Goal: Information Seeking & Learning: Learn about a topic

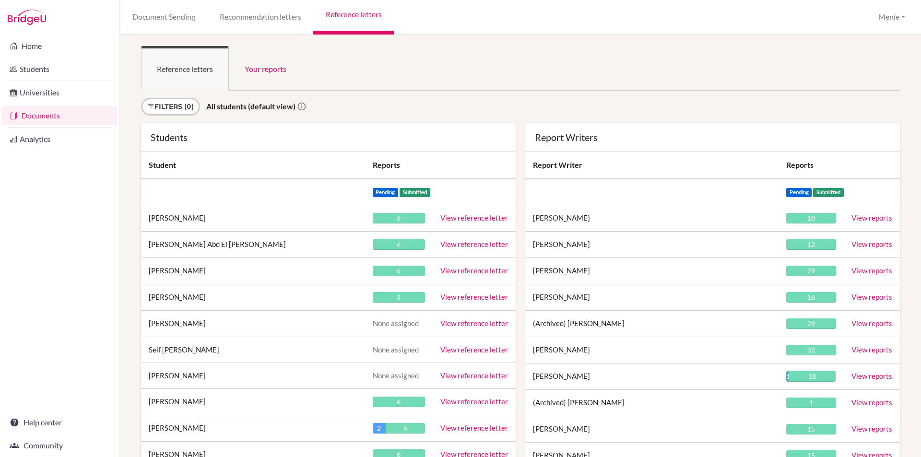
click at [48, 119] on link "Documents" at bounding box center [60, 115] width 116 height 19
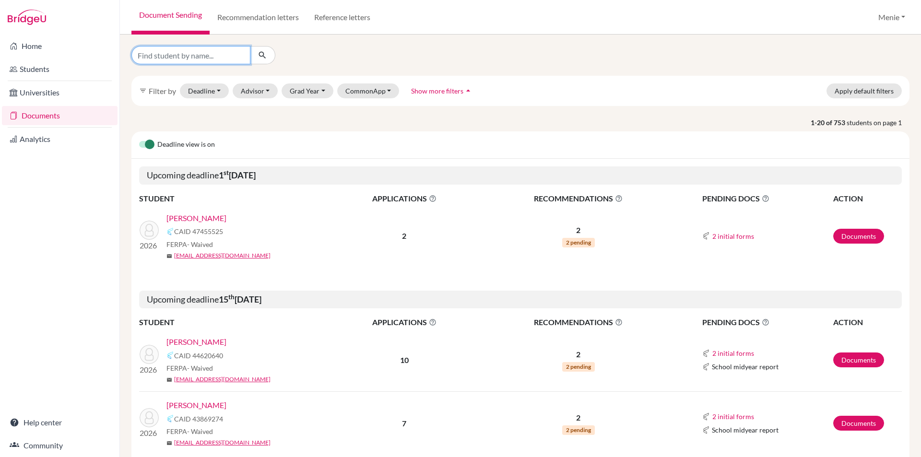
click at [221, 55] on input "Find student by name..." at bounding box center [191, 55] width 119 height 18
type input "L"
type input "Lingshan"
click at [261, 54] on icon "submit" at bounding box center [263, 55] width 10 height 10
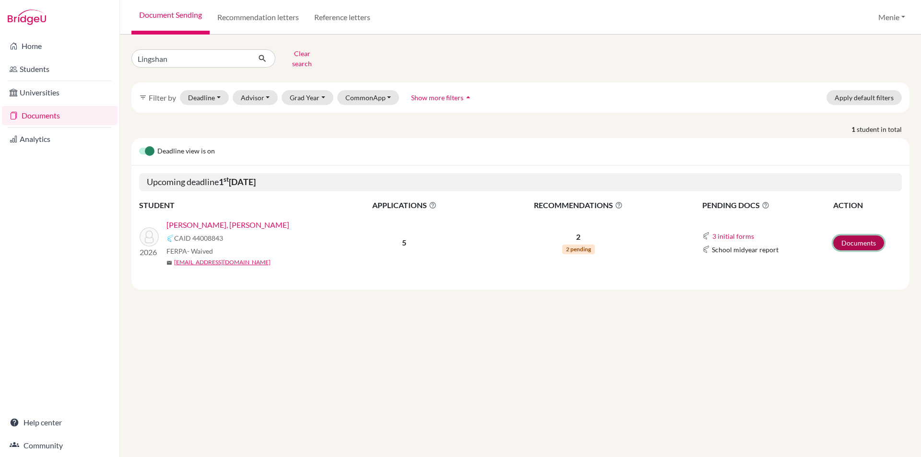
click at [849, 238] on link "Documents" at bounding box center [859, 243] width 51 height 15
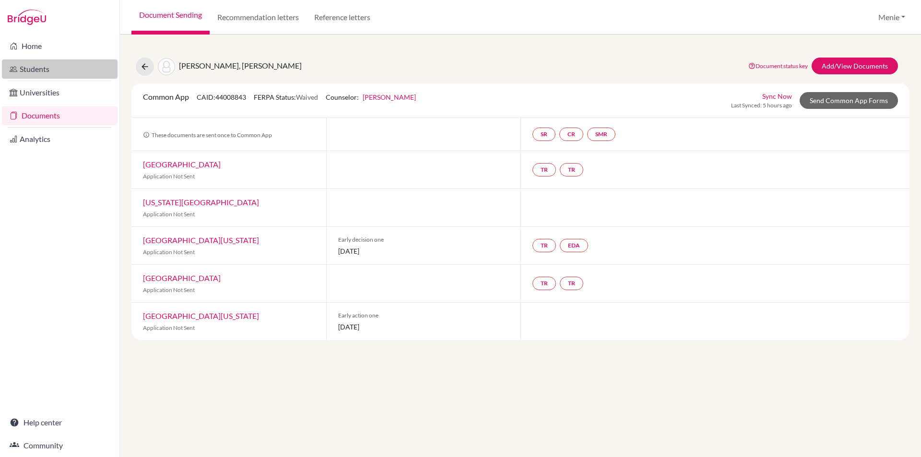
click at [35, 68] on link "Students" at bounding box center [60, 69] width 116 height 19
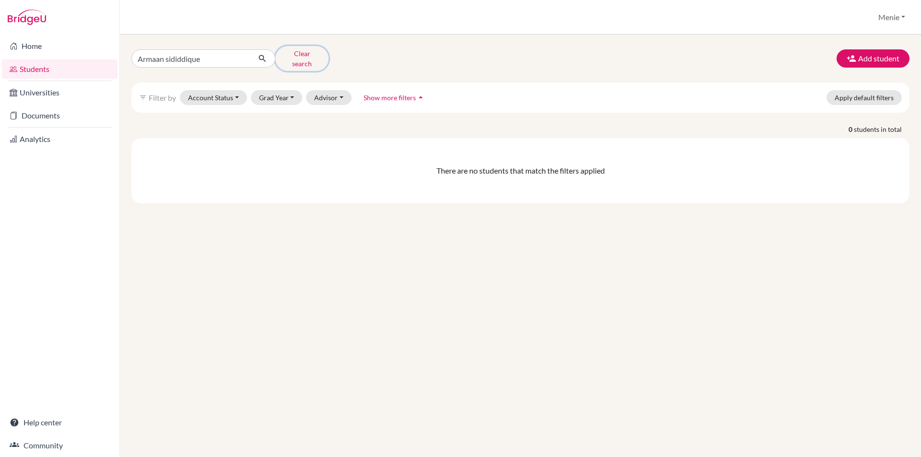
click at [306, 55] on button "Clear search" at bounding box center [301, 58] width 53 height 25
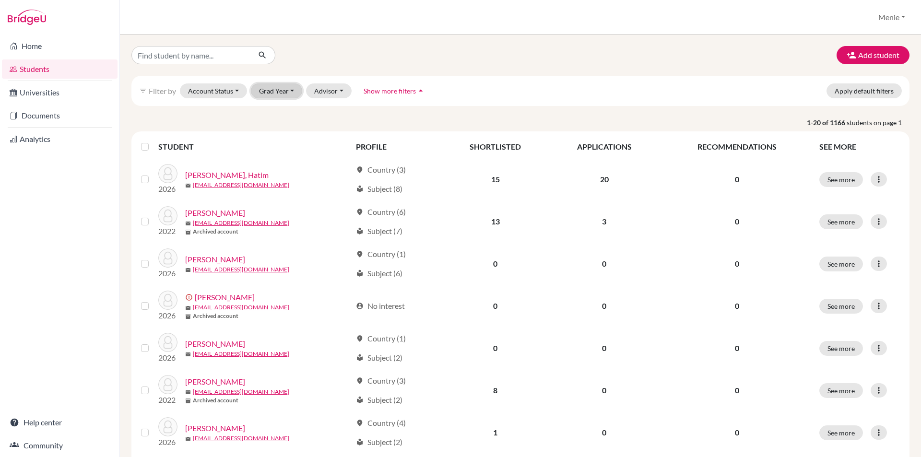
click at [290, 90] on button "Grad Year" at bounding box center [277, 91] width 52 height 15
click at [380, 90] on span "Show more filters" at bounding box center [390, 91] width 52 height 8
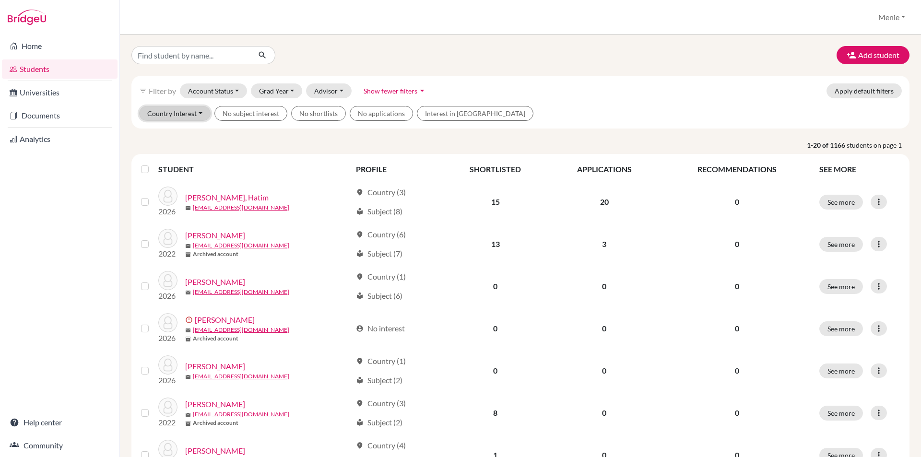
click at [200, 110] on button "Country Interest" at bounding box center [175, 113] width 72 height 15
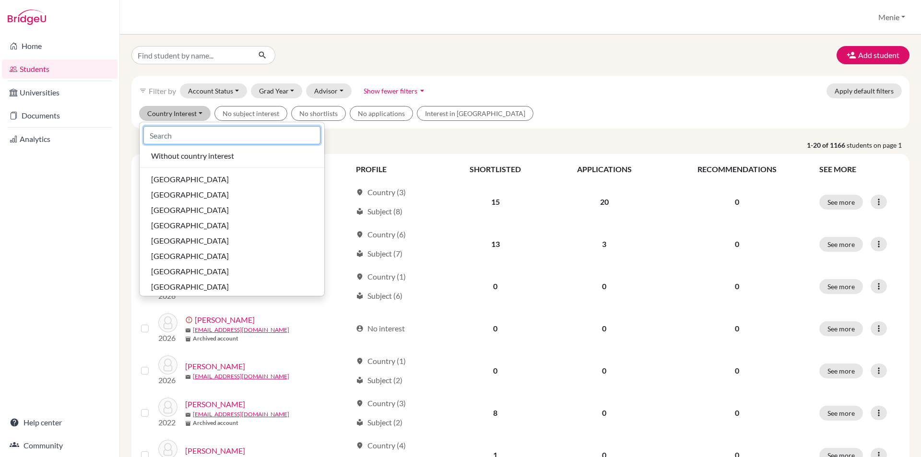
click at [179, 139] on input at bounding box center [231, 135] width 177 height 18
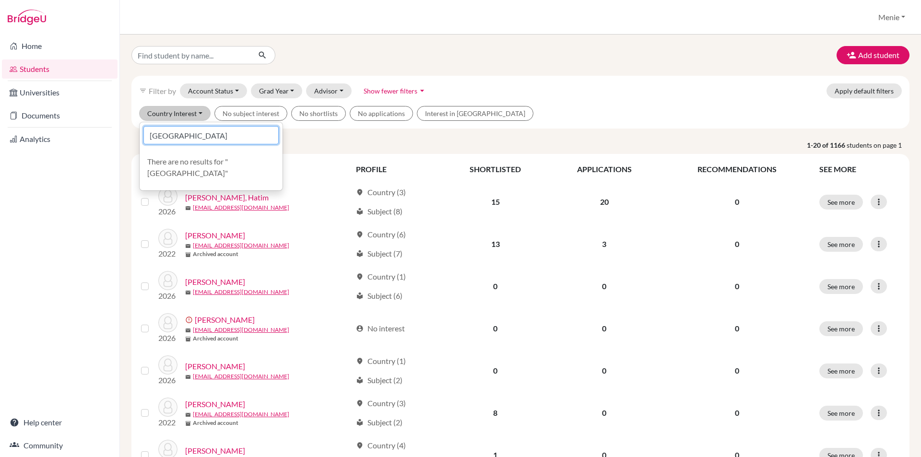
click at [207, 141] on input "[GEOGRAPHIC_DATA]" at bounding box center [210, 135] width 135 height 18
click at [184, 115] on button "Country Interest" at bounding box center [175, 113] width 72 height 15
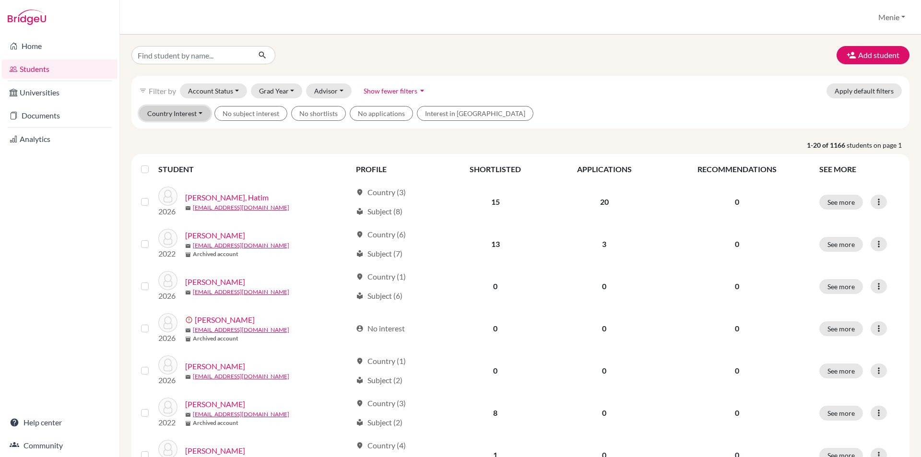
click at [184, 115] on button "Country Interest" at bounding box center [175, 113] width 72 height 15
click at [200, 110] on button "Country Interest" at bounding box center [175, 113] width 72 height 15
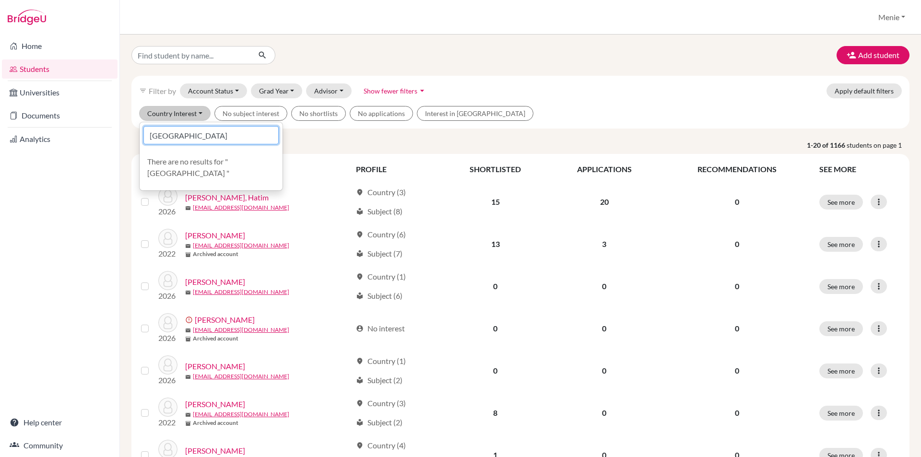
click at [181, 131] on input "[GEOGRAPHIC_DATA]" at bounding box center [210, 135] width 135 height 18
type input "U"
type input "uni"
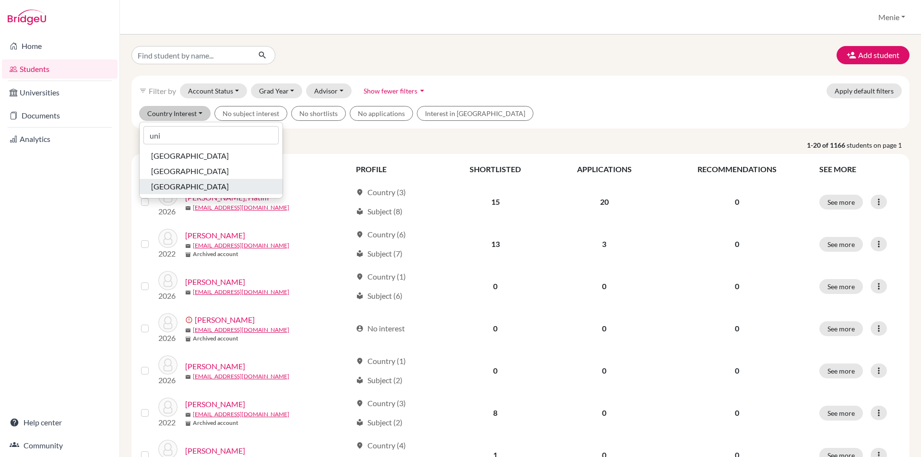
click at [218, 189] on span "United States of America" at bounding box center [190, 187] width 78 height 12
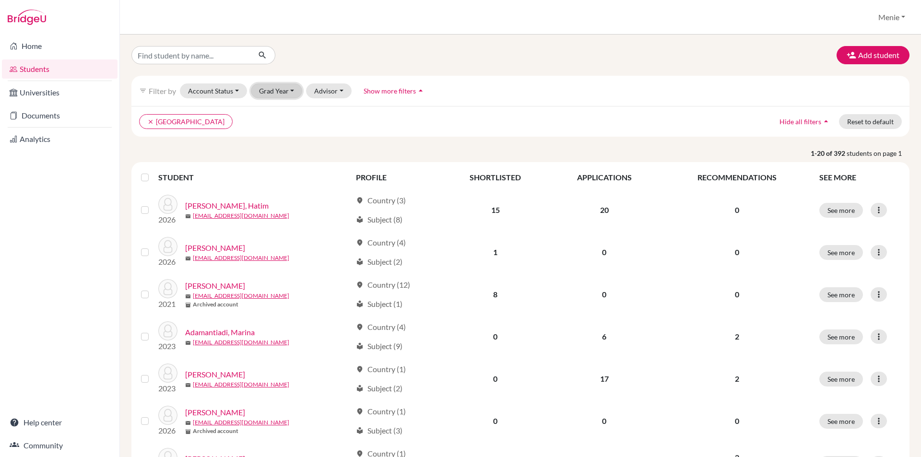
click at [289, 89] on button "Grad Year" at bounding box center [277, 91] width 52 height 15
click at [279, 127] on span "2026" at bounding box center [271, 127] width 17 height 12
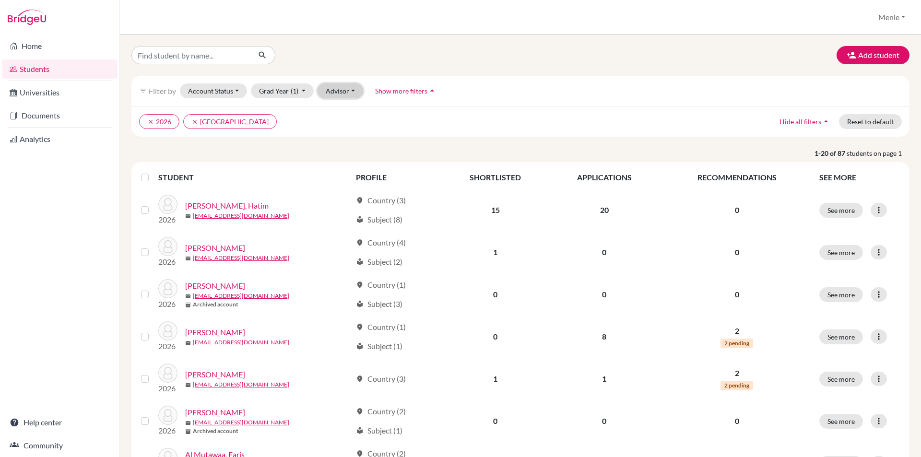
click at [334, 91] on button "Advisor" at bounding box center [341, 91] width 46 height 15
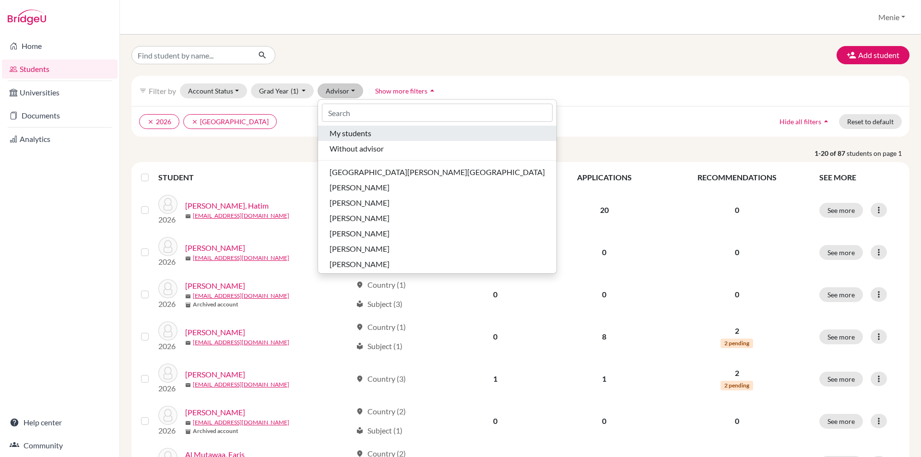
click at [346, 132] on span "My students" at bounding box center [351, 134] width 42 height 12
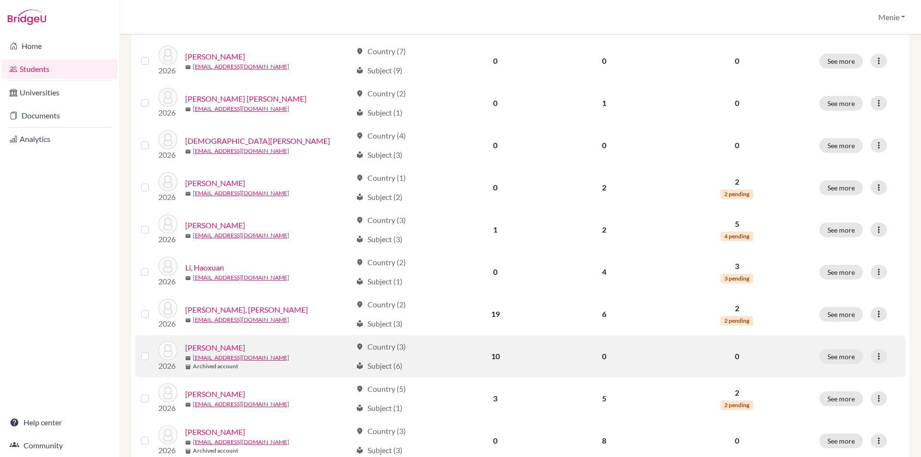
scroll to position [624, 0]
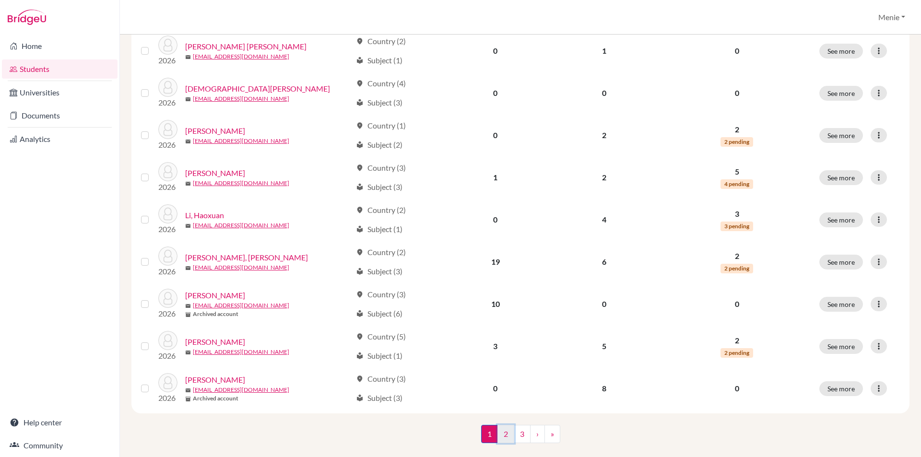
click at [507, 434] on link "2" at bounding box center [506, 434] width 17 height 18
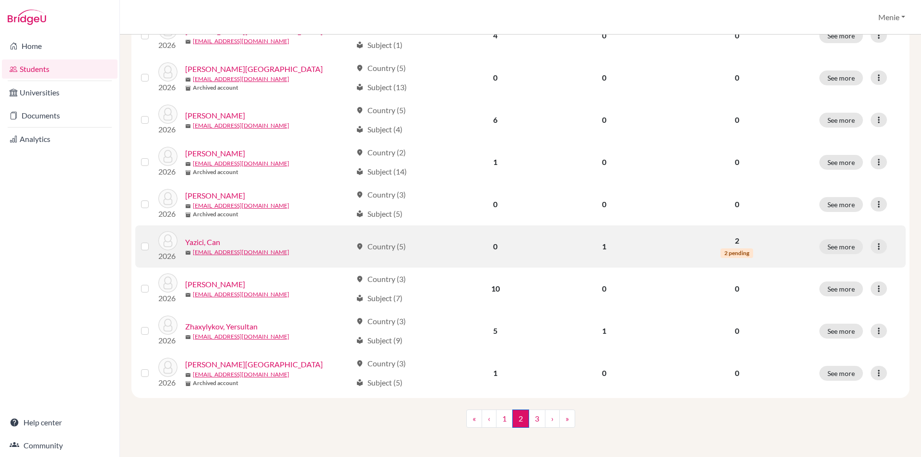
scroll to position [641, 0]
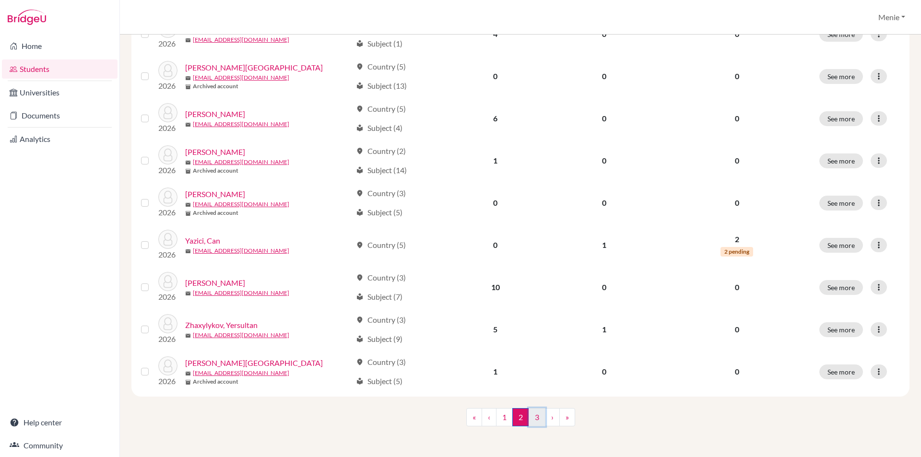
click at [535, 415] on link "3" at bounding box center [537, 417] width 17 height 18
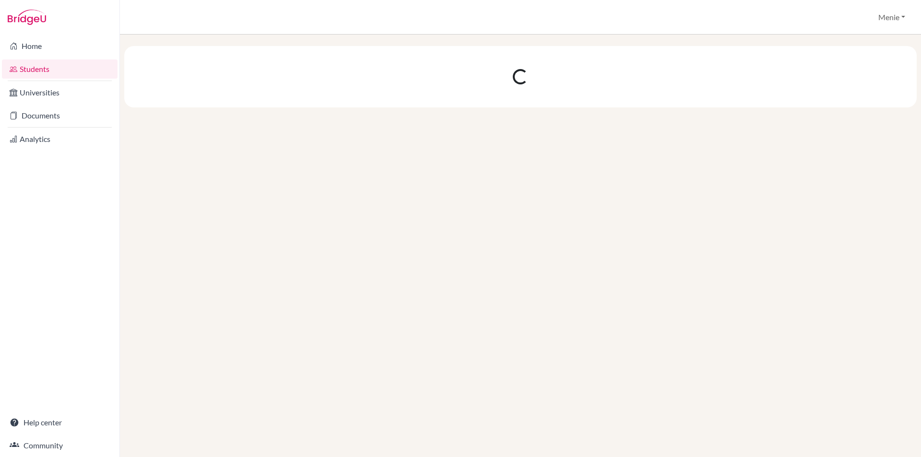
scroll to position [0, 0]
